Goal: Task Accomplishment & Management: Complete application form

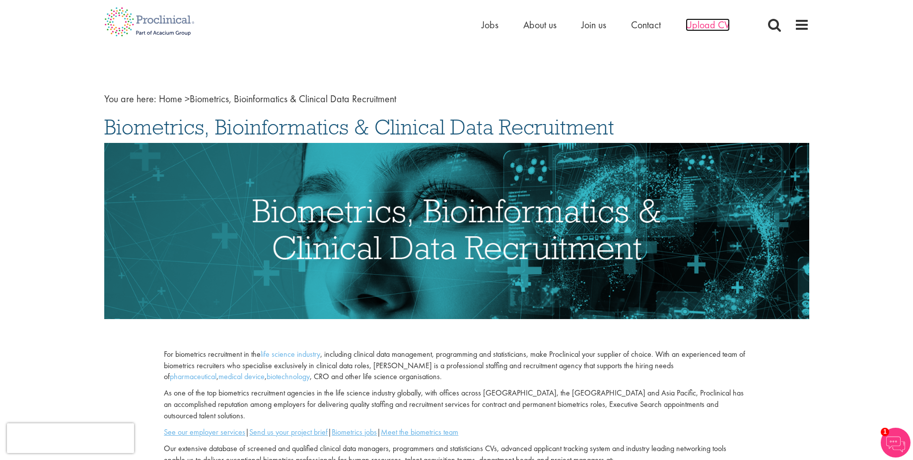
click at [713, 22] on span "Upload CV" at bounding box center [707, 24] width 44 height 13
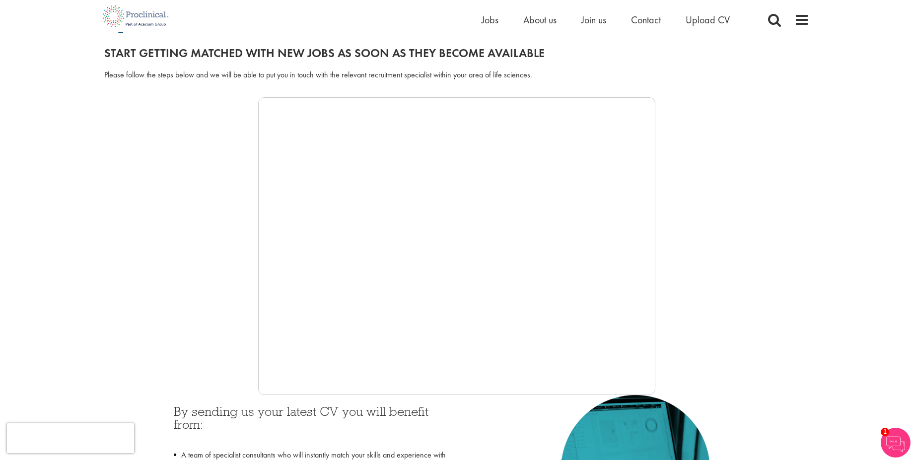
scroll to position [115, 0]
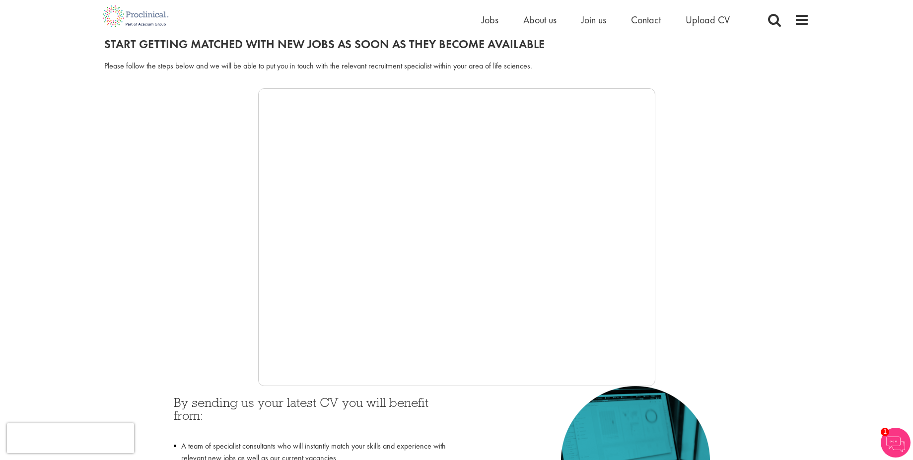
click at [361, 402] on h3 "By sending us your latest CV you will benefit from:" at bounding box center [311, 415] width 275 height 39
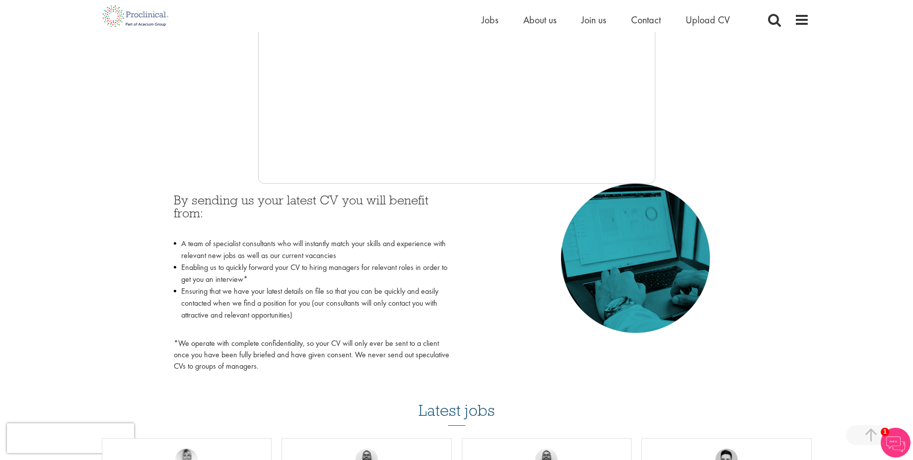
scroll to position [312, 0]
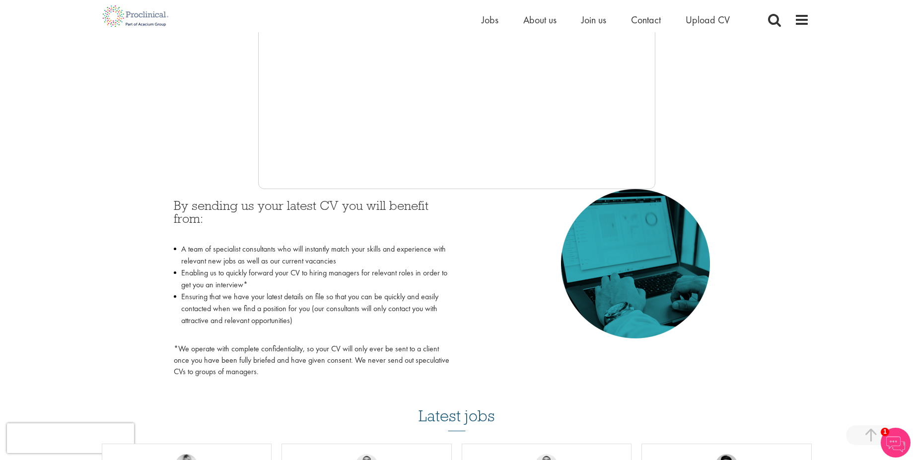
click at [335, 353] on p "*We operate with complete confidentiality, so your CV will only ever be sent to…" at bounding box center [311, 360] width 275 height 34
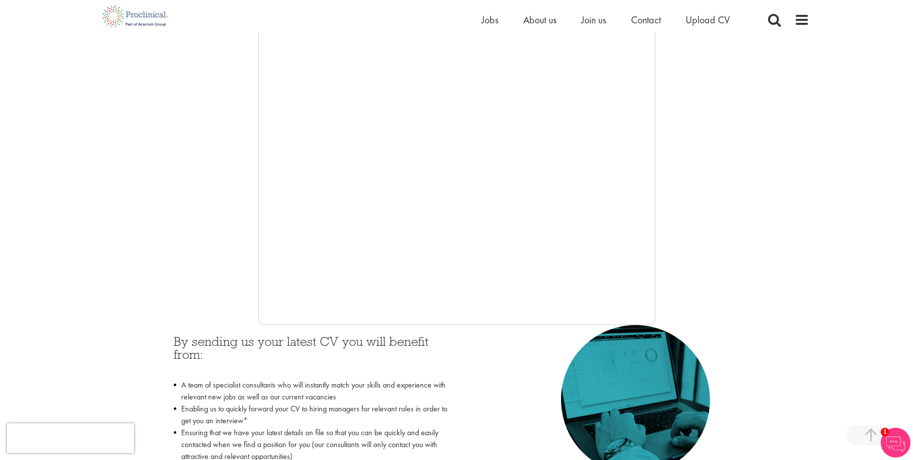
scroll to position [174, 0]
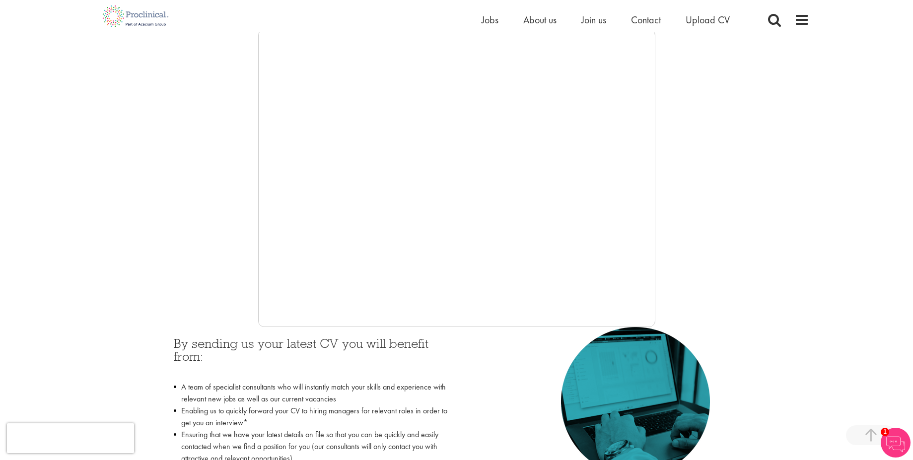
click at [766, 283] on div at bounding box center [456, 178] width 705 height 298
click at [706, 18] on span "Upload CV" at bounding box center [707, 19] width 44 height 13
